Goal: Find specific page/section: Find specific page/section

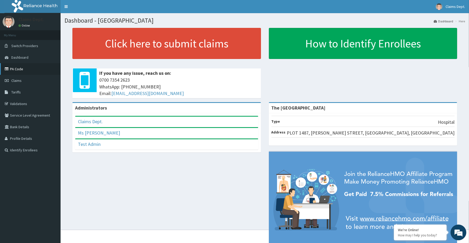
click at [23, 69] on link "PA Code" at bounding box center [30, 69] width 61 height 12
click at [19, 69] on link "PA Code" at bounding box center [30, 69] width 61 height 12
